Goal: Feedback & Contribution: Contribute content

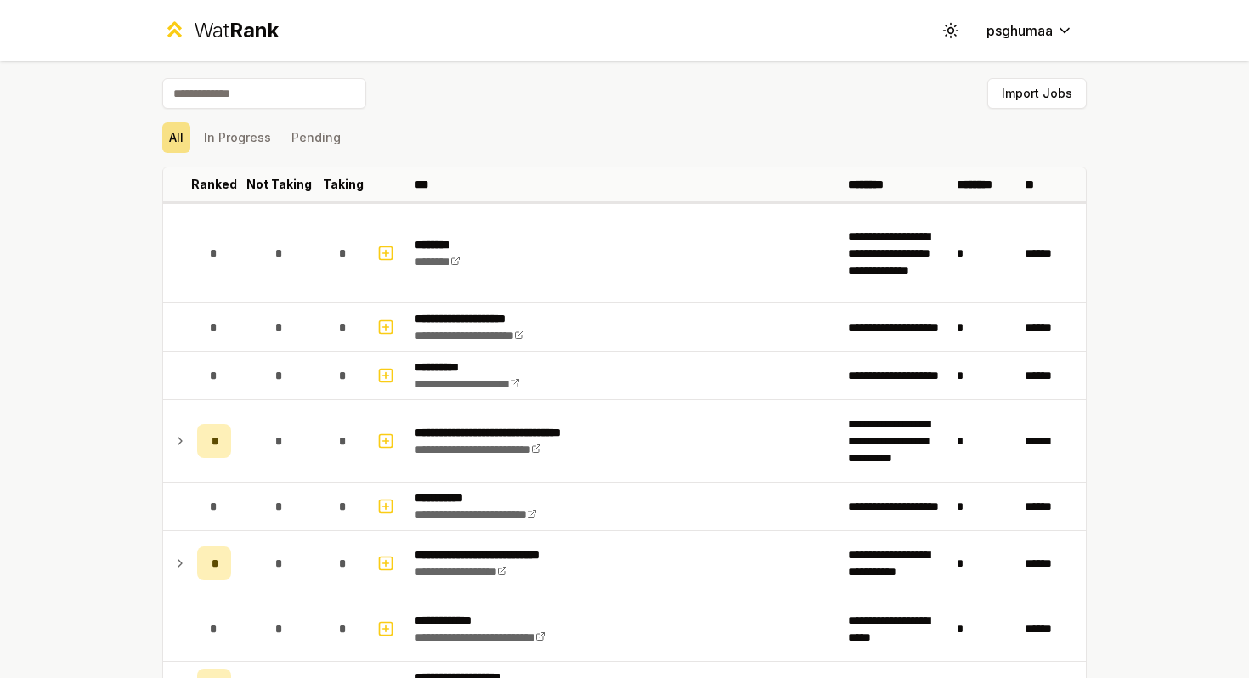
scroll to position [1958, 0]
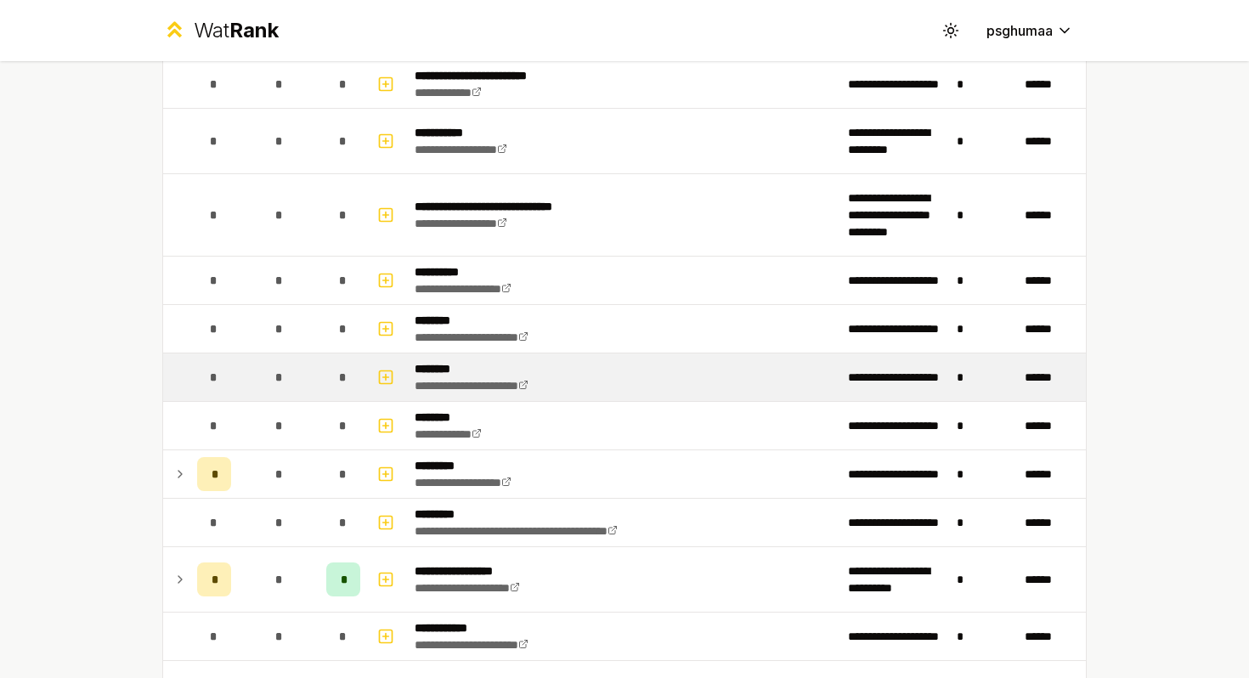
scroll to position [1969, 0]
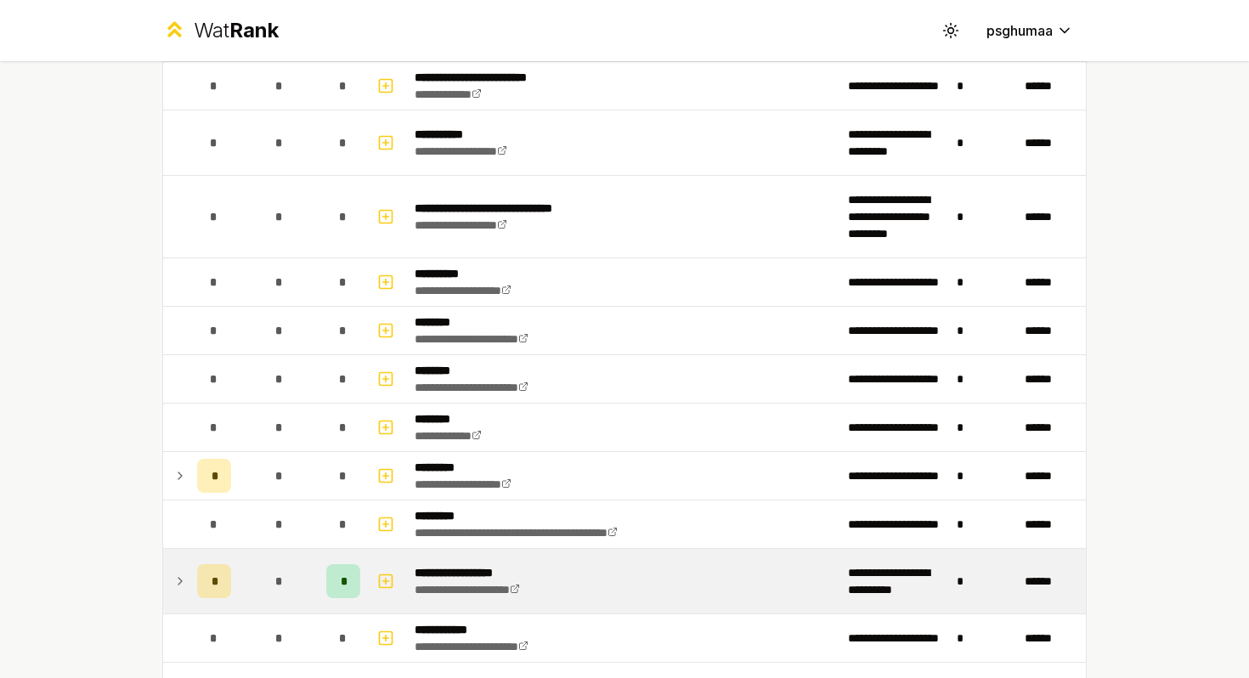
click at [181, 580] on icon at bounding box center [179, 581] width 3 height 7
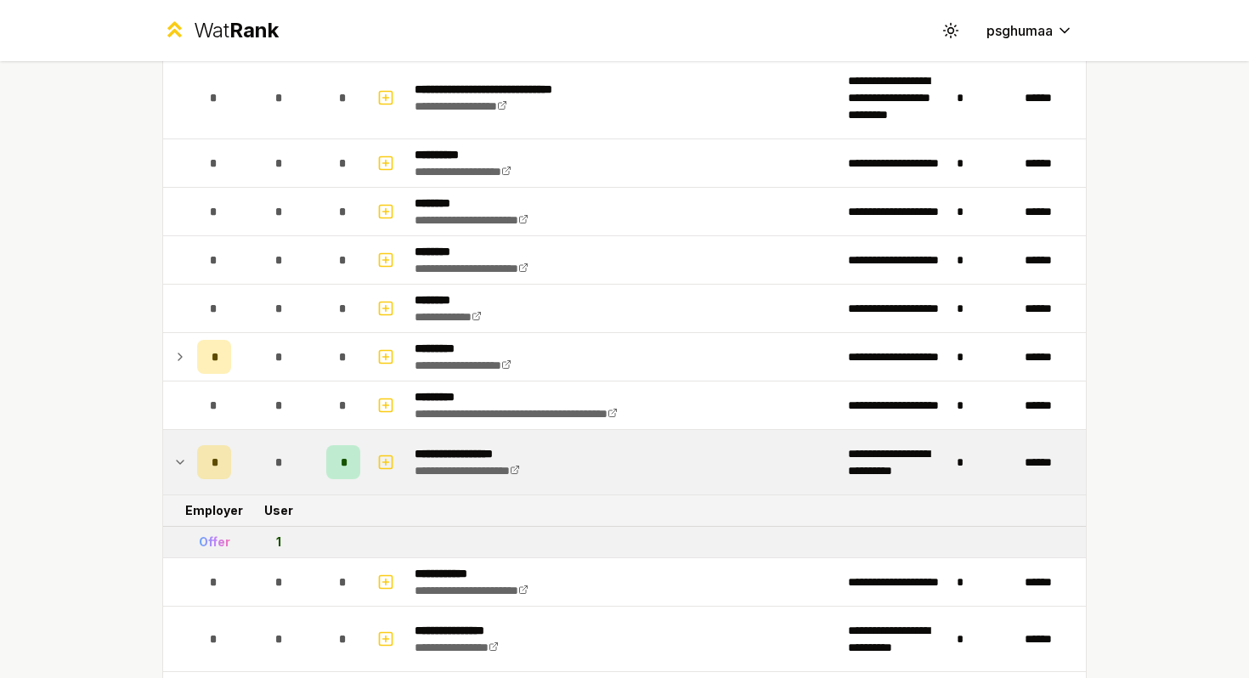
scroll to position [2083, 0]
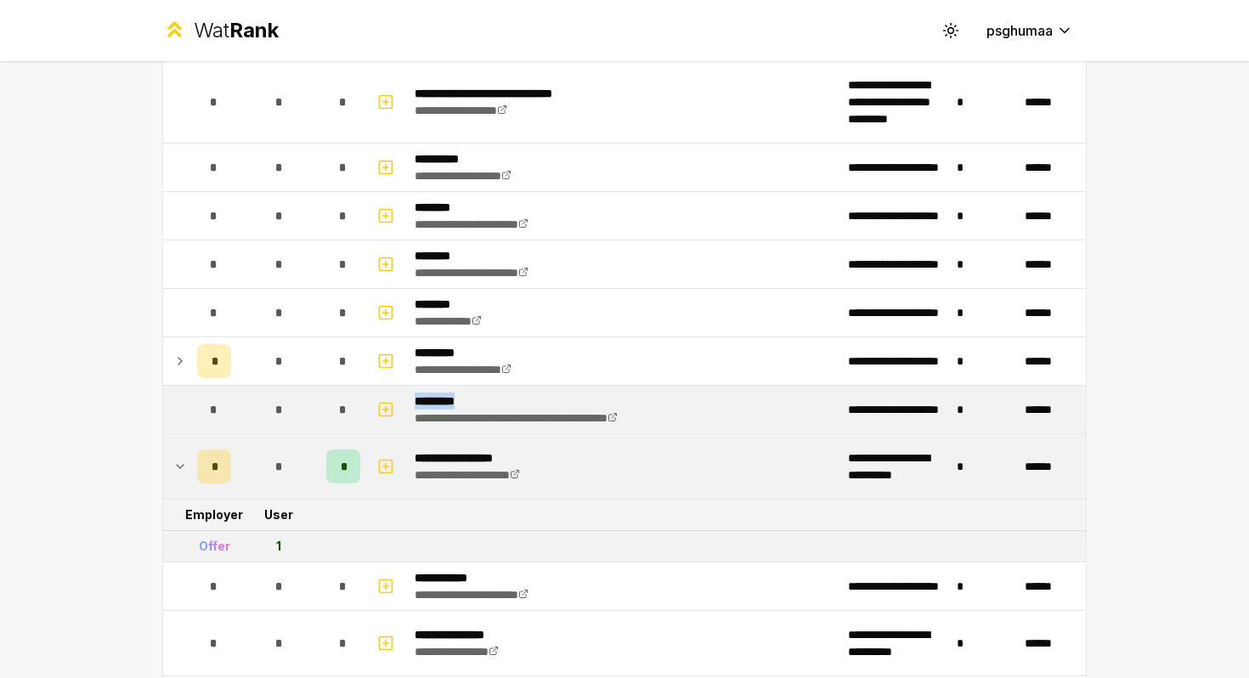
drag, startPoint x: 574, startPoint y: 398, endPoint x: 387, endPoint y: 392, distance: 187.9
click at [387, 392] on tr "**********" at bounding box center [624, 410] width 923 height 48
click at [397, 414] on button "button" at bounding box center [386, 409] width 24 height 27
select select
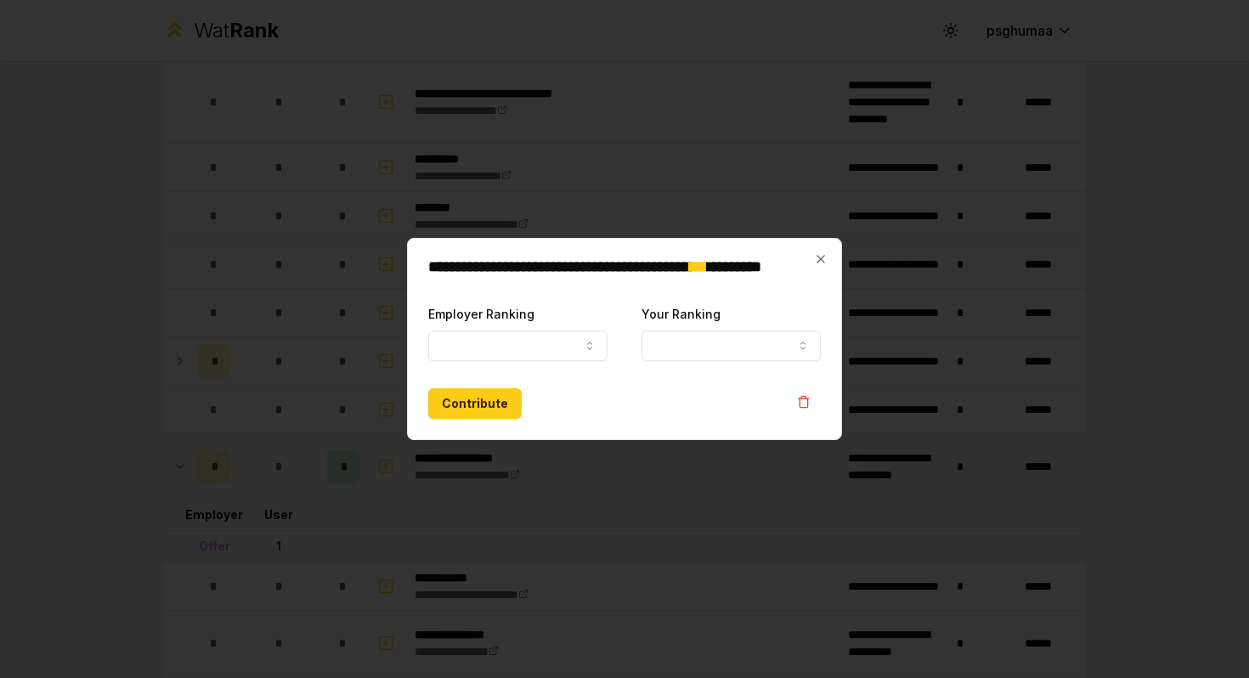
click at [559, 393] on div "Contribute" at bounding box center [624, 403] width 393 height 31
click at [559, 352] on button "Employer Ranking" at bounding box center [517, 346] width 179 height 31
select select "******"
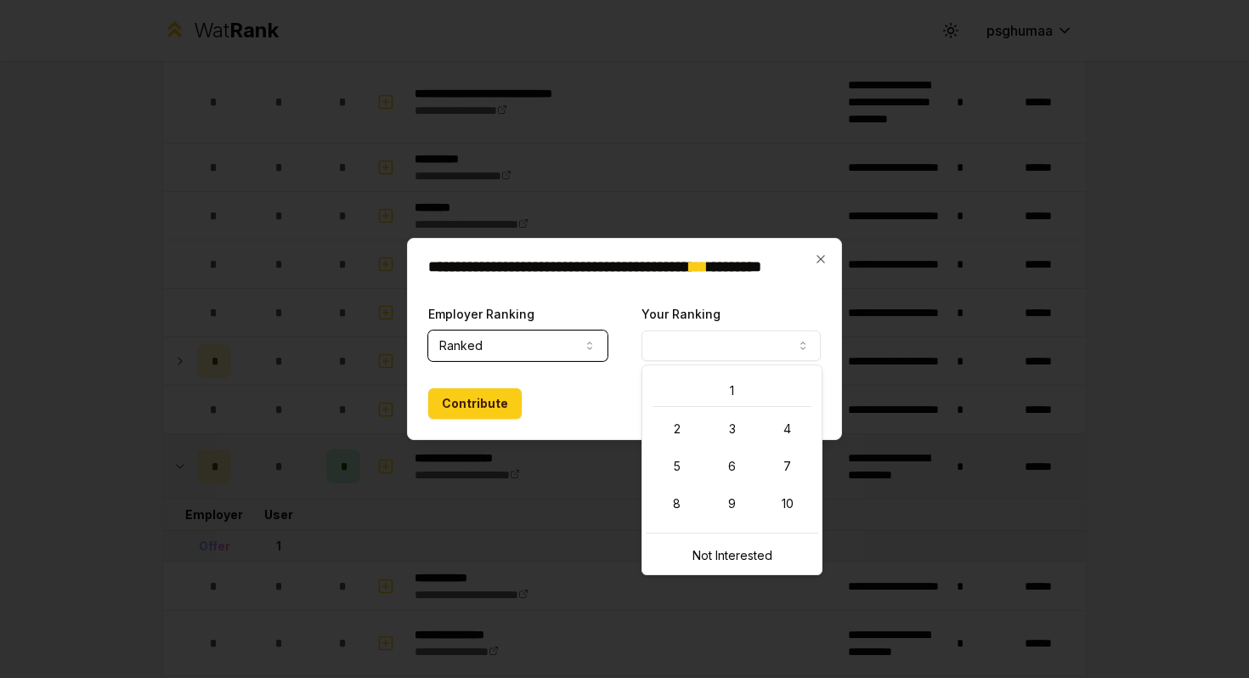
click at [741, 347] on button "Your Ranking" at bounding box center [731, 346] width 179 height 31
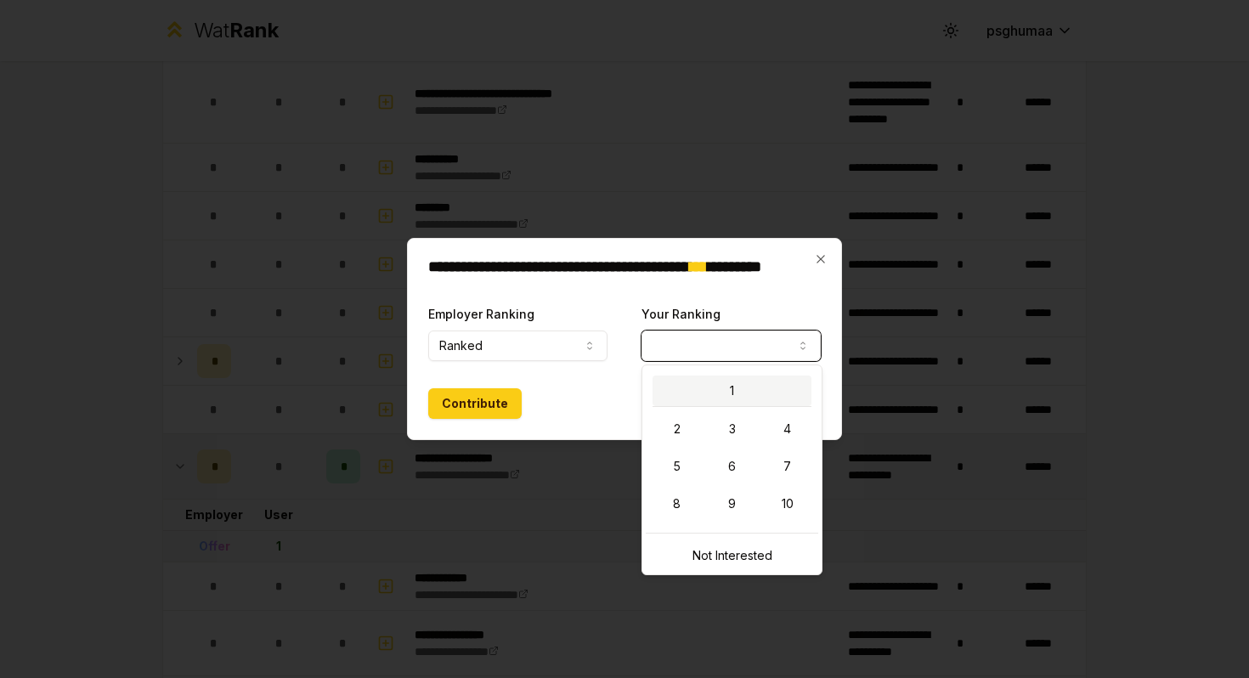
select select "*"
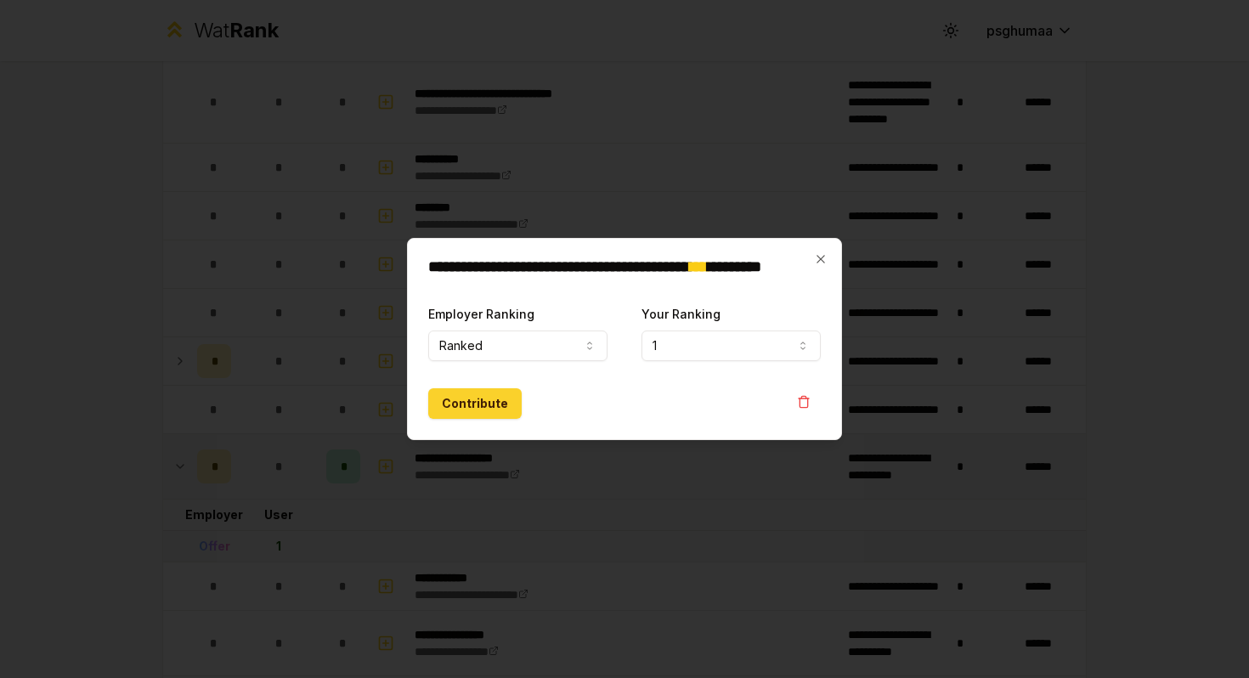
click at [456, 412] on button "Contribute" at bounding box center [474, 403] width 93 height 31
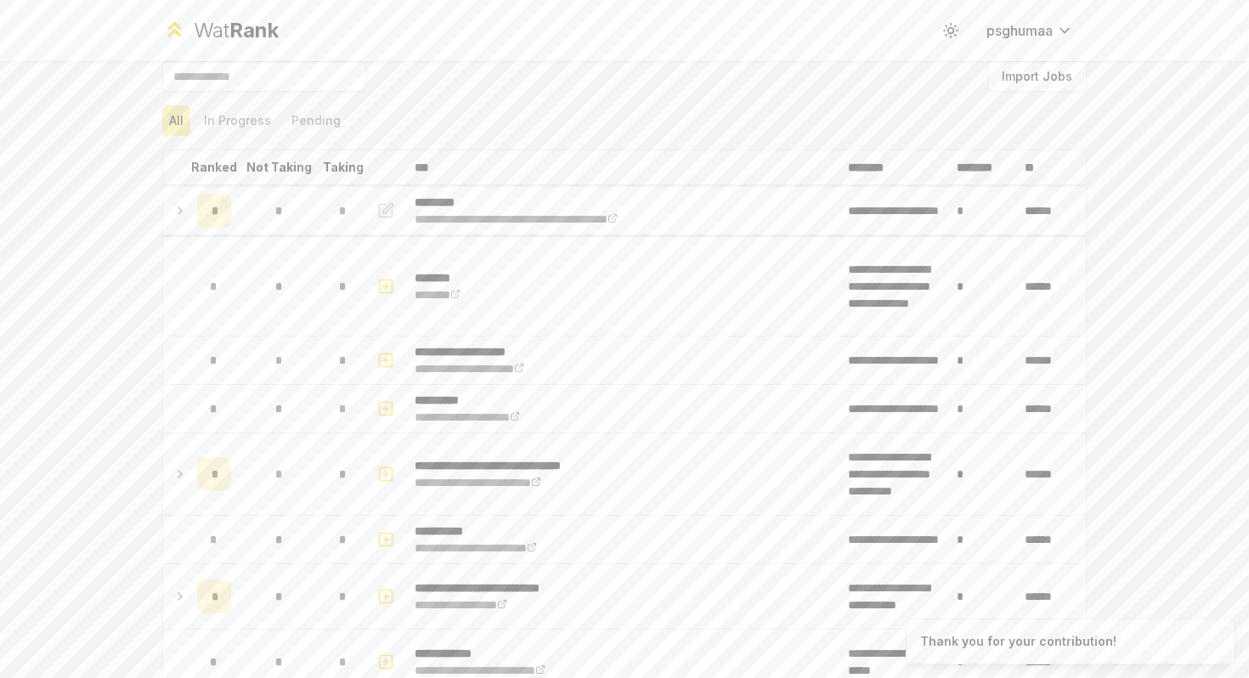
scroll to position [20, 0]
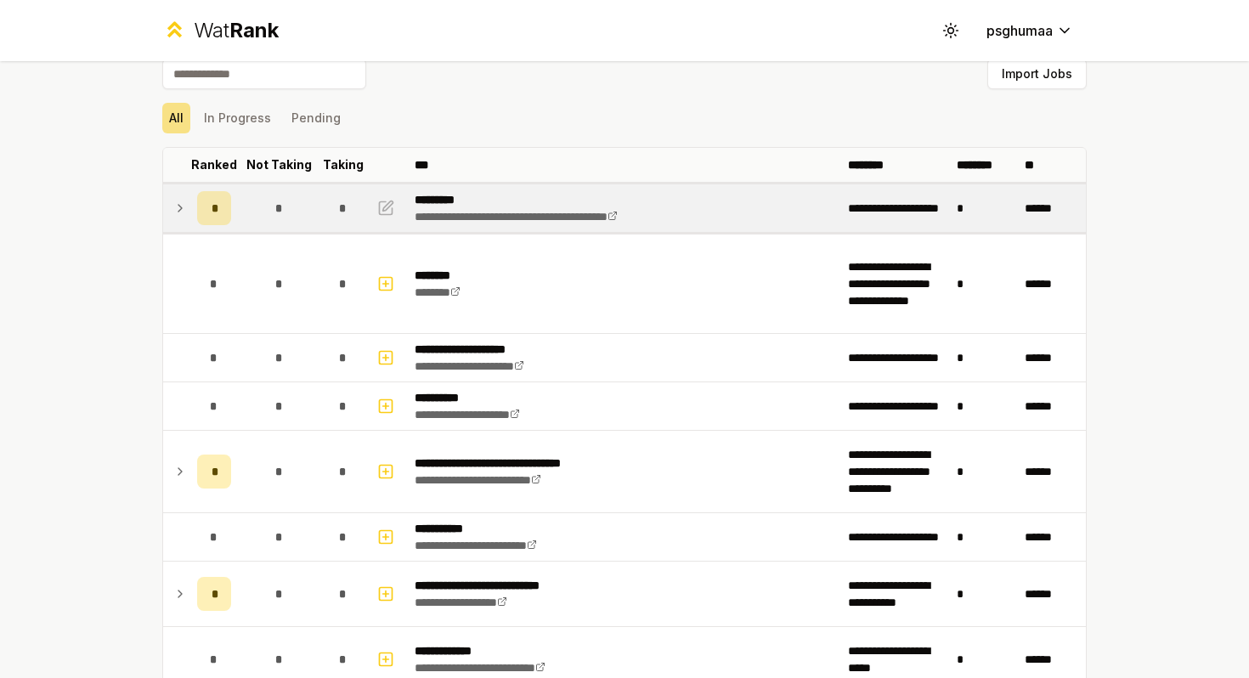
click at [180, 213] on icon at bounding box center [180, 208] width 14 height 20
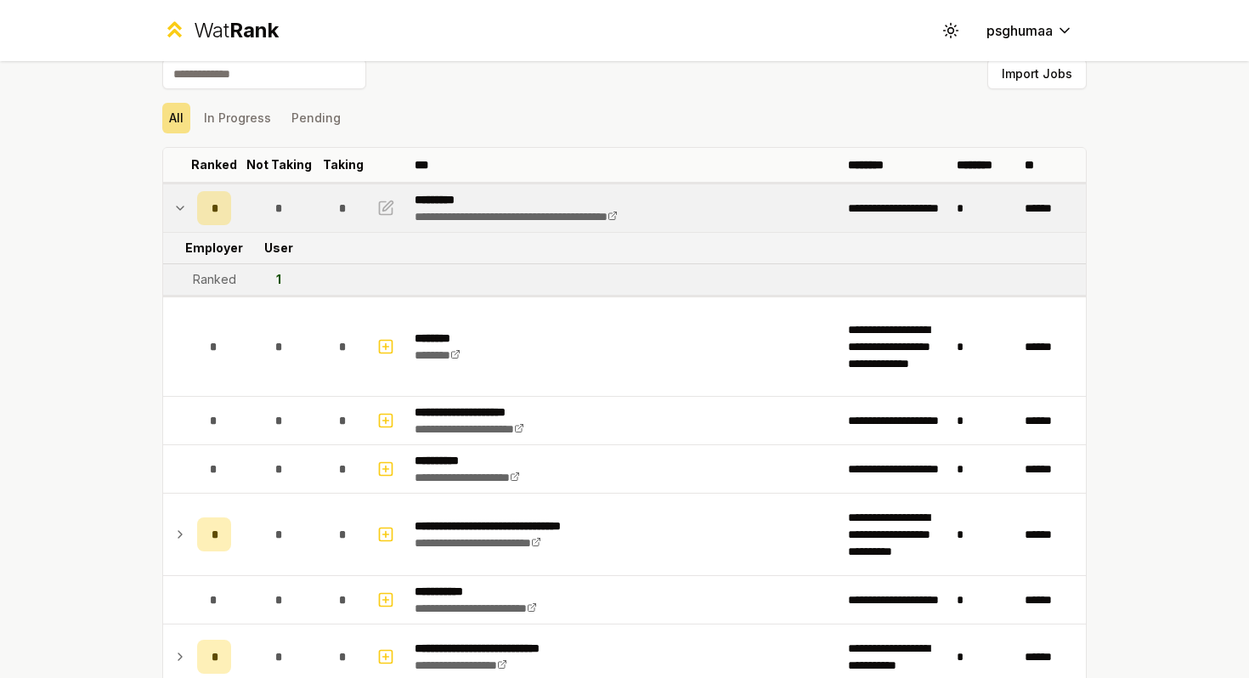
click at [181, 214] on icon at bounding box center [180, 208] width 14 height 20
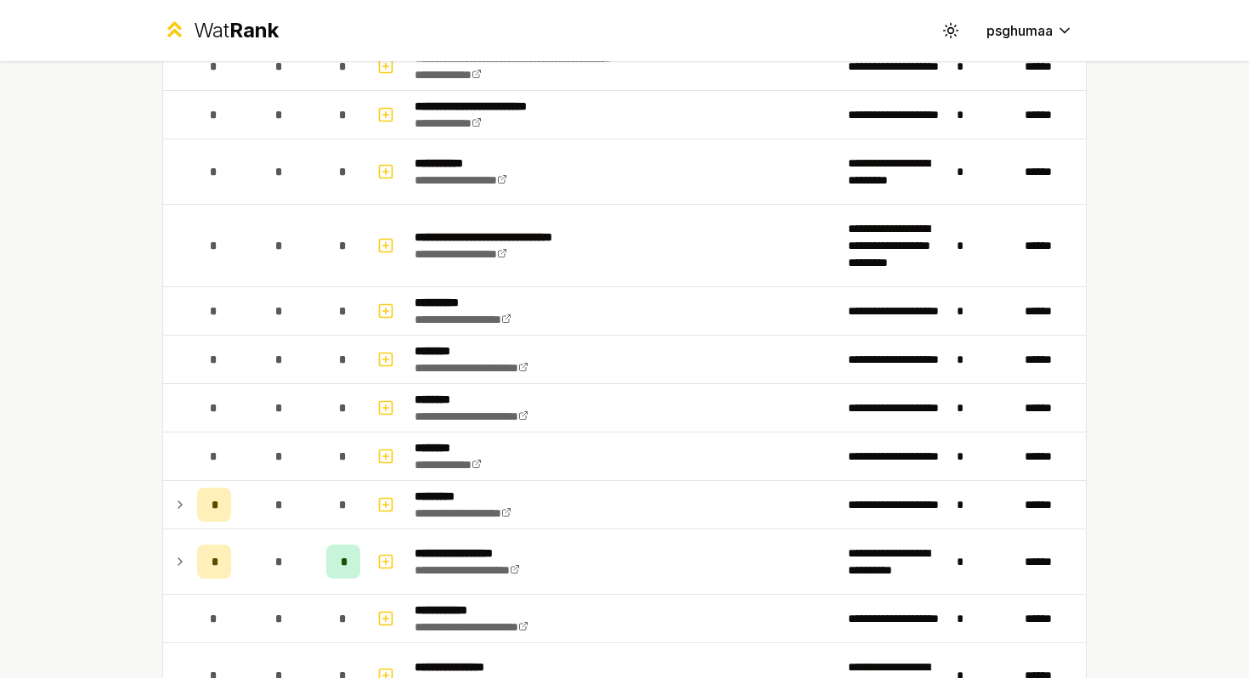
scroll to position [1991, 0]
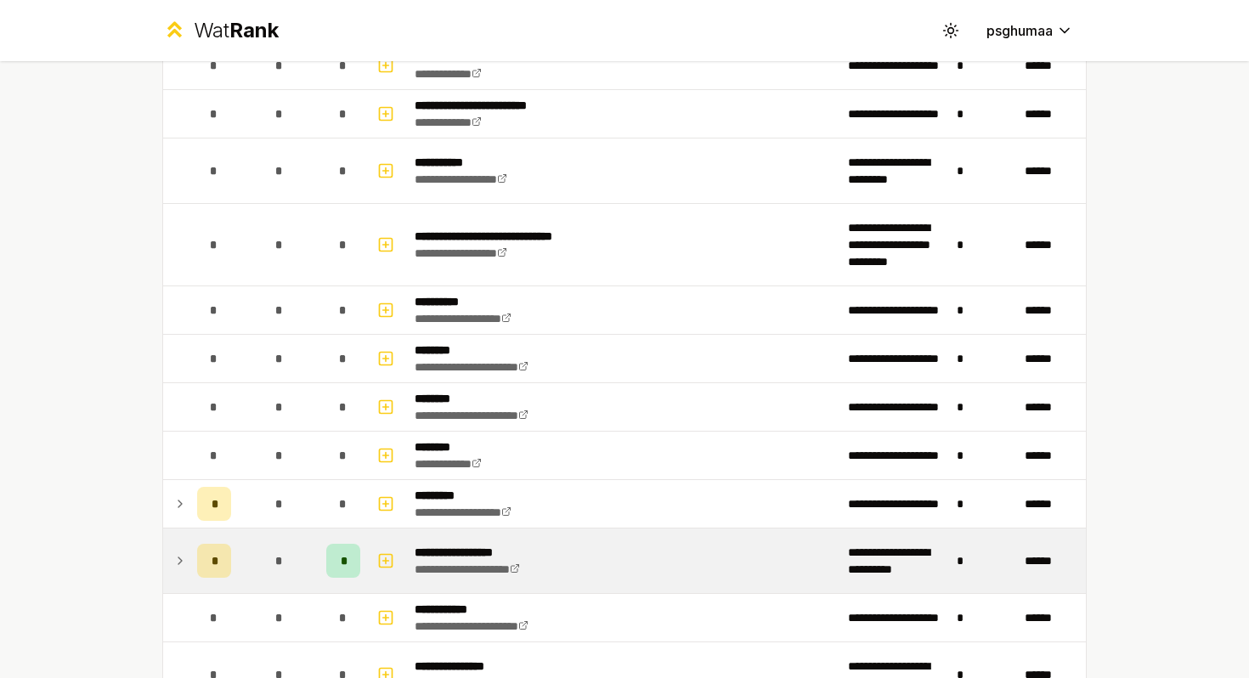
click at [189, 561] on td at bounding box center [176, 561] width 27 height 65
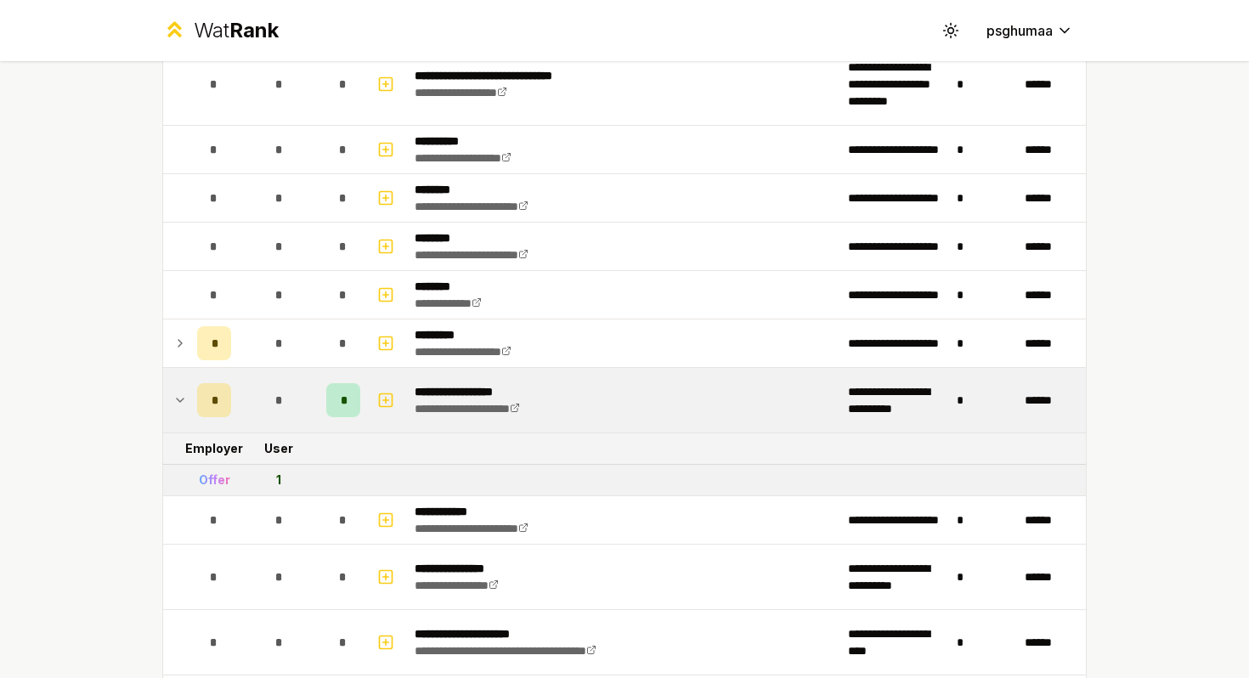
scroll to position [2151, 0]
drag, startPoint x: 282, startPoint y: 478, endPoint x: 183, endPoint y: 484, distance: 99.6
click at [181, 484] on tr "Offer 1" at bounding box center [624, 481] width 923 height 31
click at [209, 470] on td "Offer" at bounding box center [214, 481] width 48 height 31
click at [181, 393] on icon at bounding box center [180, 401] width 14 height 20
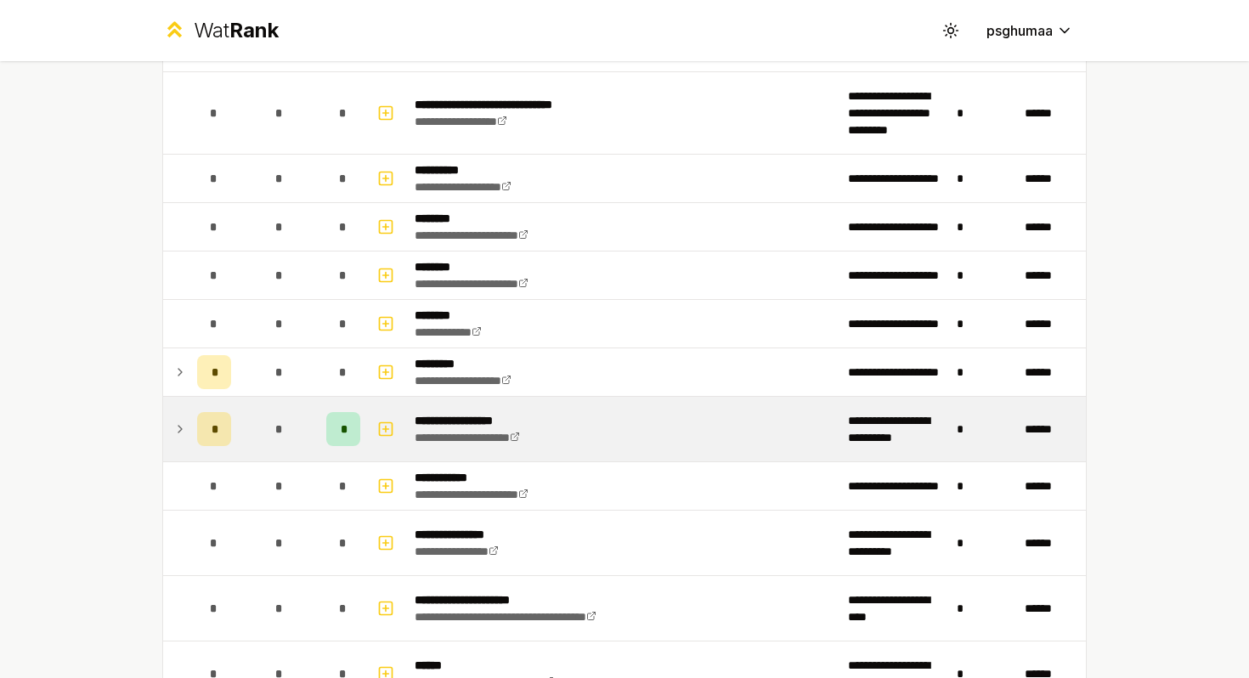
scroll to position [2115, 0]
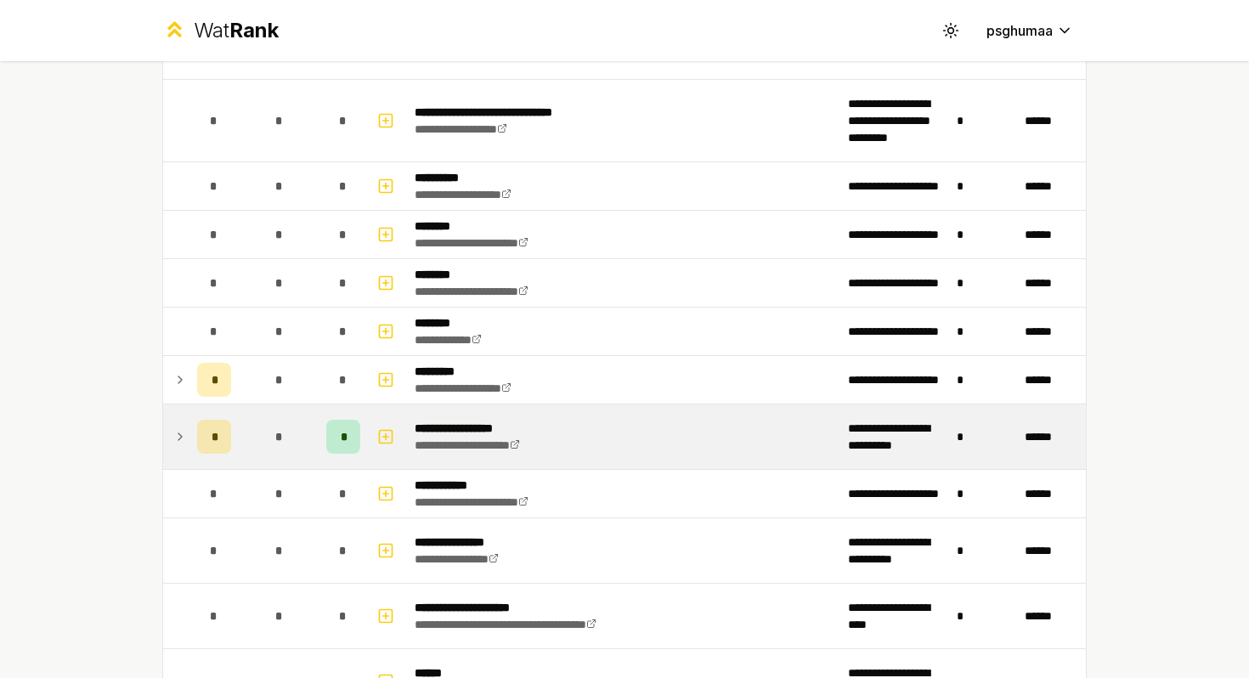
click at [181, 393] on td at bounding box center [176, 380] width 27 height 48
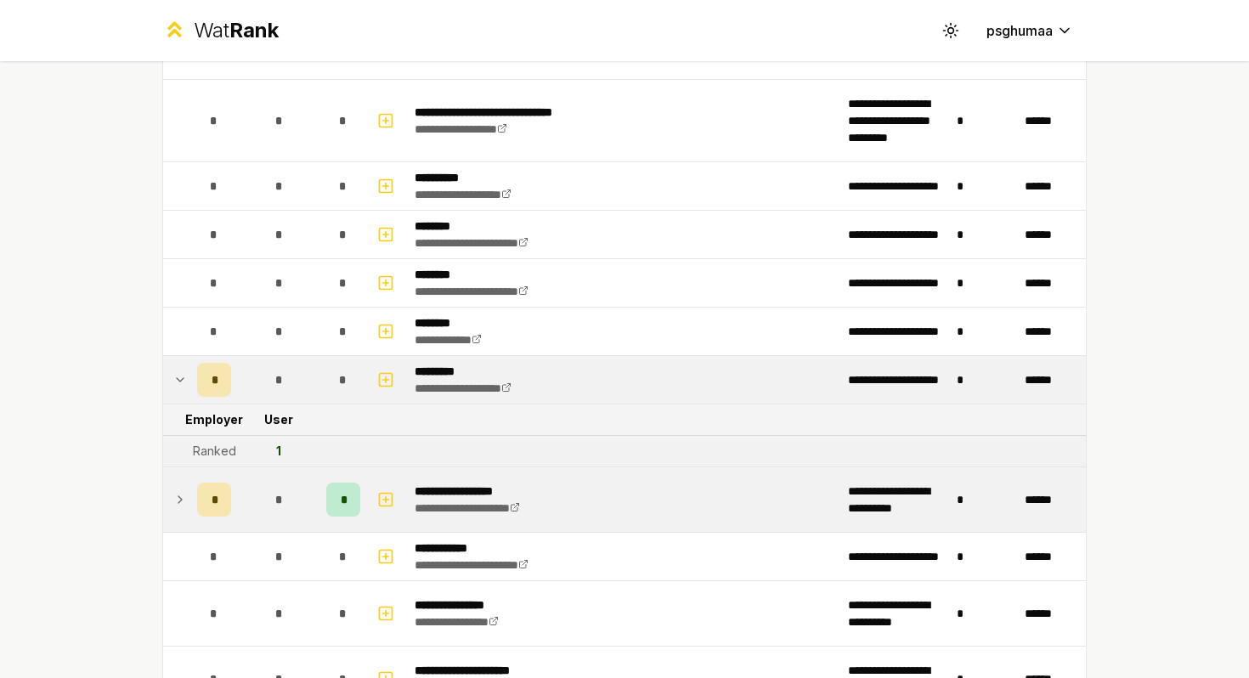
click at [181, 393] on td at bounding box center [176, 380] width 27 height 48
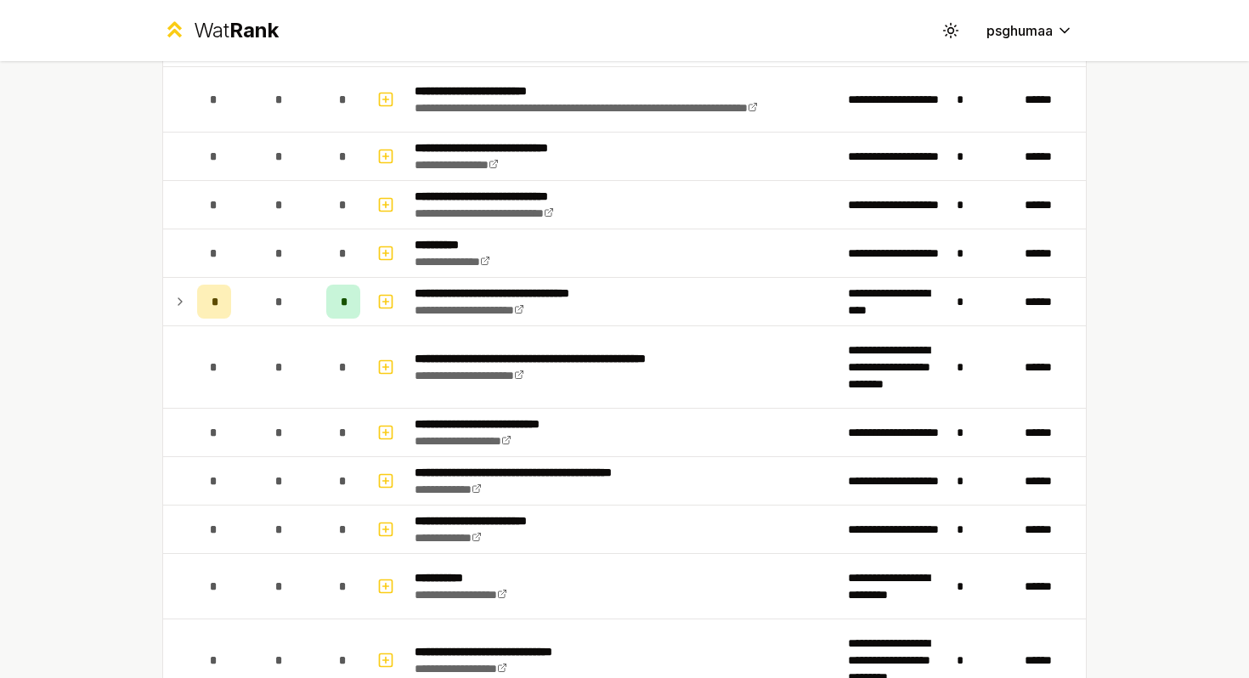
scroll to position [1569, 0]
